Goal: Transaction & Acquisition: Book appointment/travel/reservation

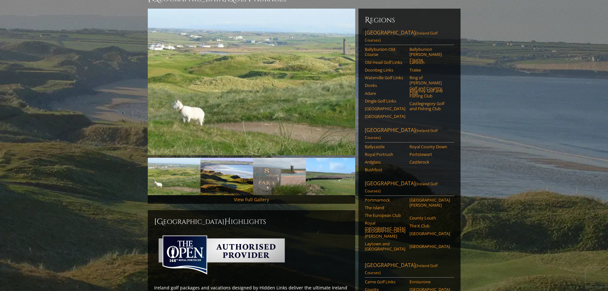
scroll to position [64, 0]
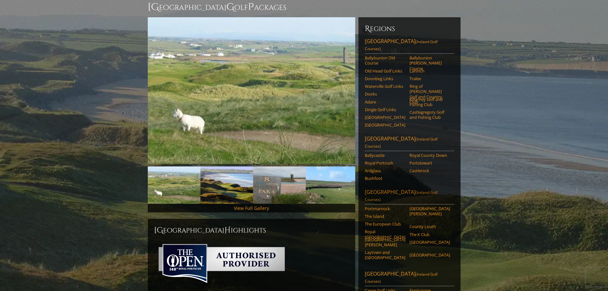
click at [378, 188] on link "Dublin Area (Ireland Golf Courses)" at bounding box center [409, 196] width 89 height 16
click at [389, 221] on link "The European Club" at bounding box center [385, 223] width 41 height 5
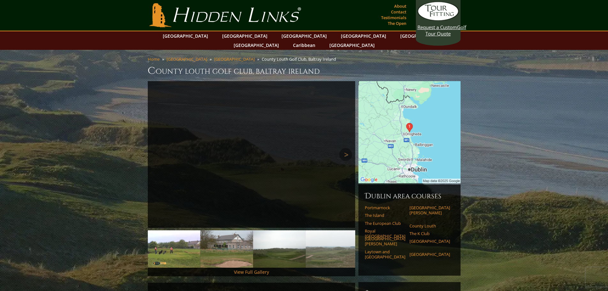
scroll to position [32, 0]
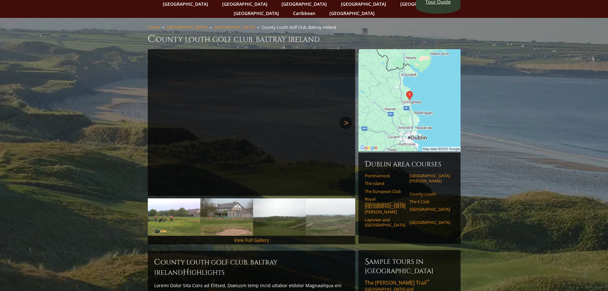
click at [345, 116] on link "Next" at bounding box center [345, 122] width 13 height 13
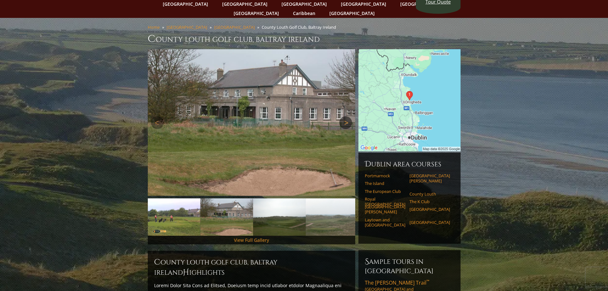
click at [345, 116] on link "Next" at bounding box center [345, 122] width 13 height 13
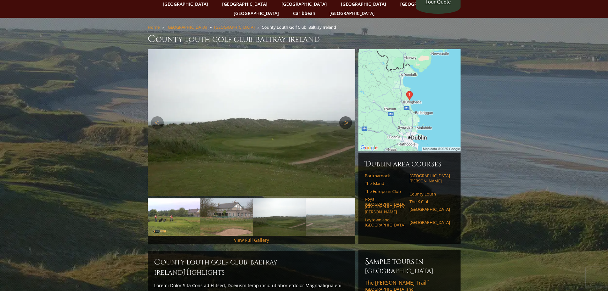
click at [345, 116] on link "Next" at bounding box center [345, 122] width 13 height 13
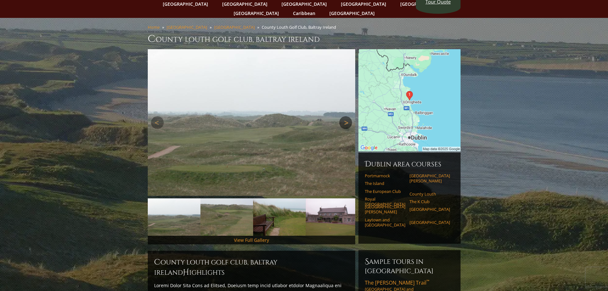
click at [345, 116] on link "Next" at bounding box center [345, 122] width 13 height 13
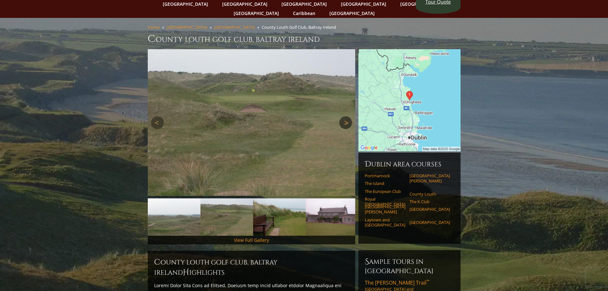
click at [345, 116] on link "Next" at bounding box center [345, 122] width 13 height 13
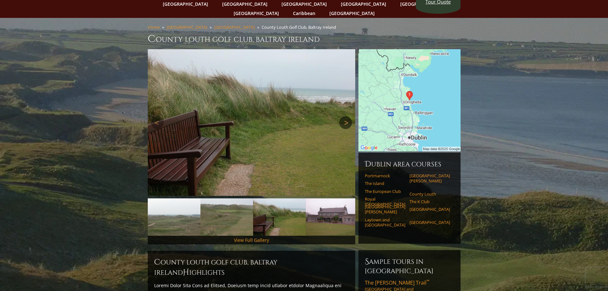
click at [345, 116] on link "Next" at bounding box center [345, 122] width 13 height 13
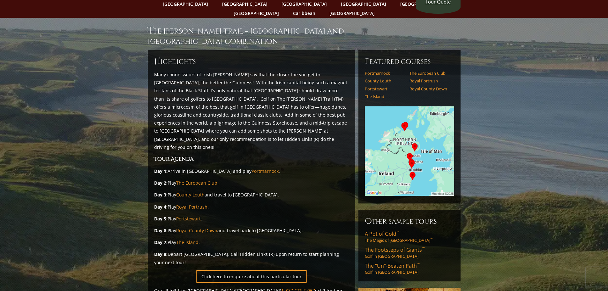
scroll to position [64, 0]
